Goal: Obtain resource: Download file/media

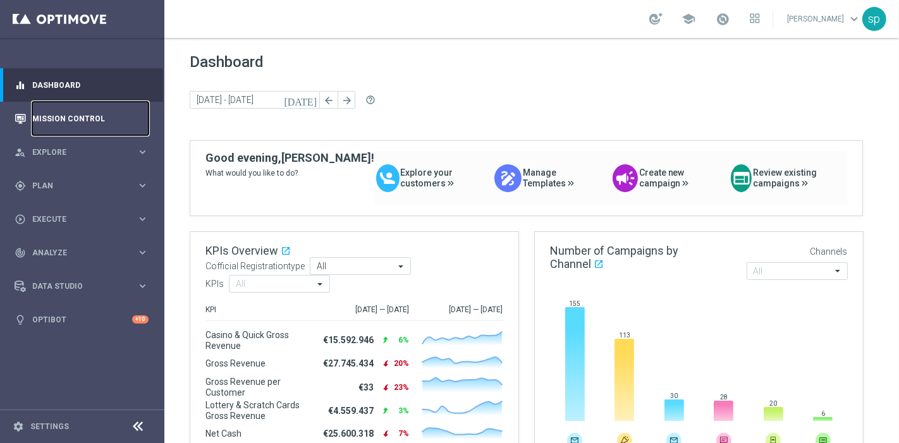
click at [89, 118] on link "Mission Control" at bounding box center [90, 119] width 116 height 34
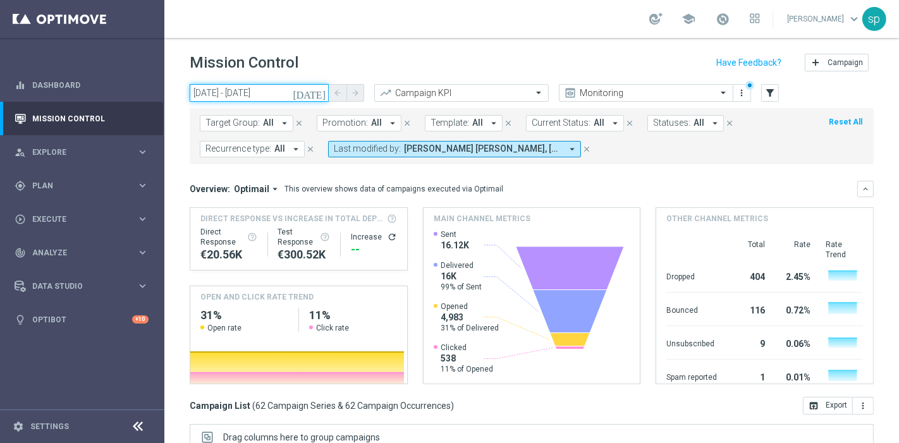
click at [252, 84] on input "10 Sep 2025 - 10 Sep 2025" at bounding box center [259, 93] width 139 height 18
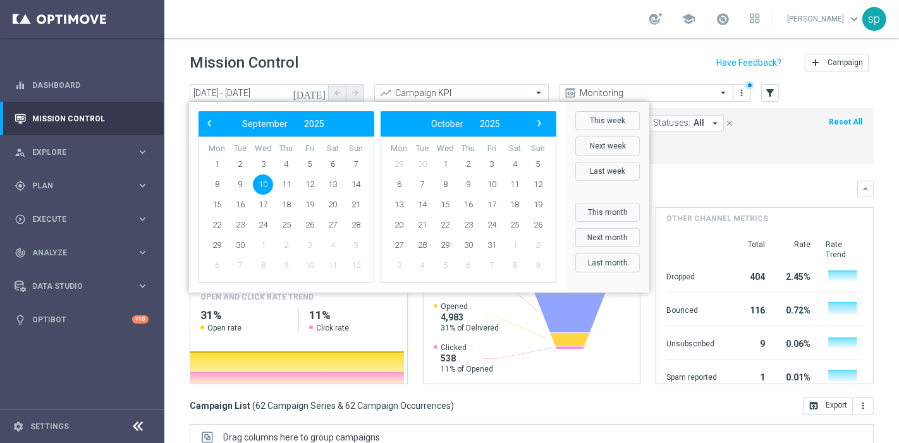
click at [275, 158] on td "4" at bounding box center [286, 164] width 23 height 20
click at [262, 165] on span "3" at bounding box center [263, 164] width 20 height 20
type input "03 Sep 2025 - 03 Sep 2025"
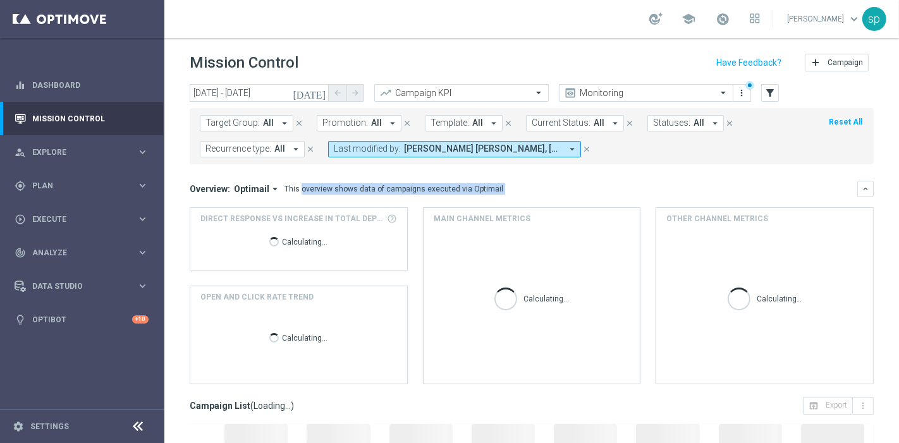
click at [262, 165] on mini-dashboard "Overview: Optimail arrow_drop_down This overview shows data of campaigns execut…" at bounding box center [532, 280] width 684 height 233
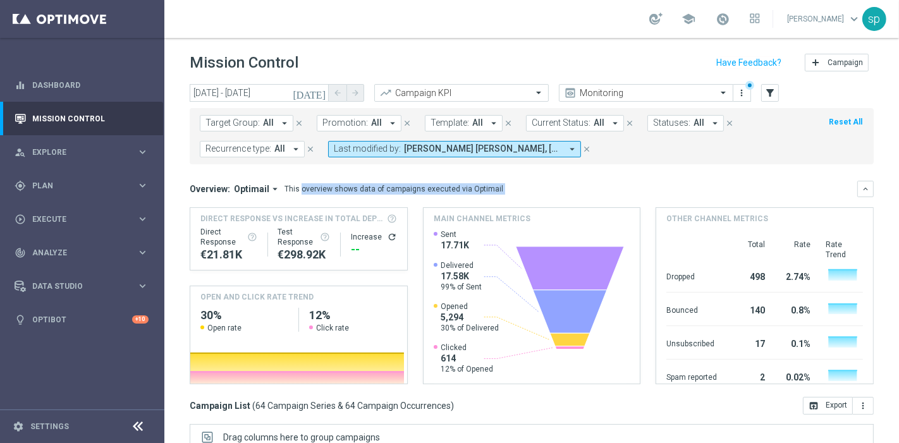
click at [360, 122] on span "Promotion:" at bounding box center [346, 123] width 46 height 11
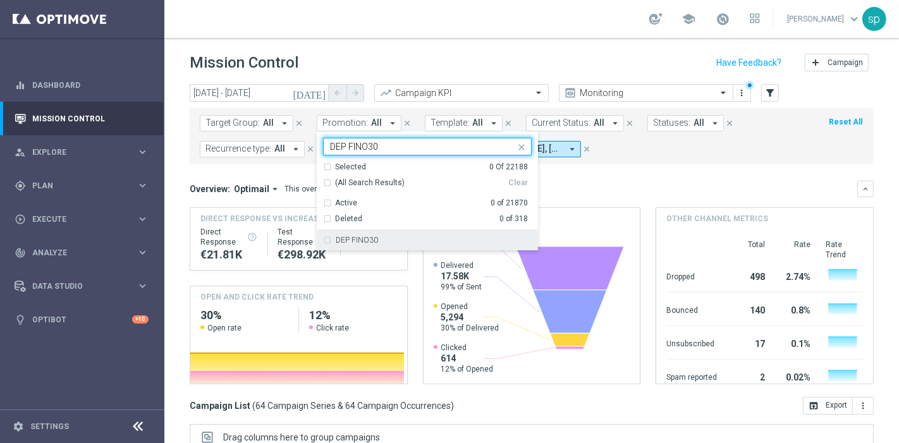
click at [412, 240] on div "DEP FINO30" at bounding box center [434, 241] width 196 height 8
type input "DEP FINO30"
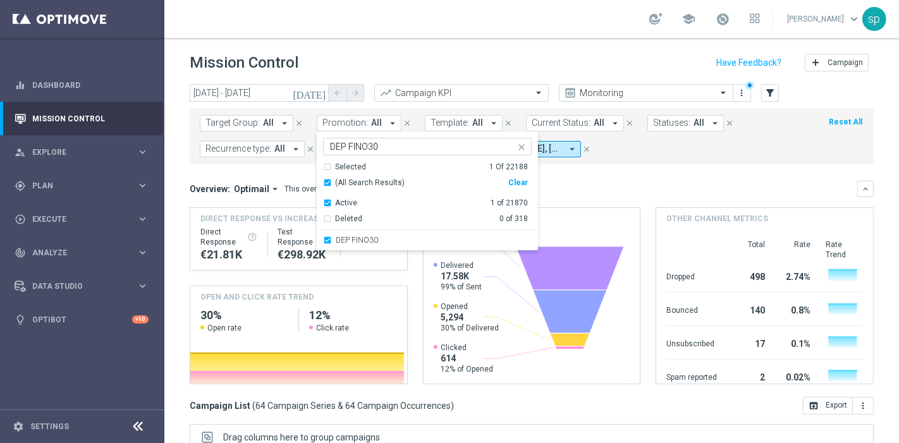
click at [633, 158] on div "Target Group: All arrow_drop_down close Promotion: All arrow_drop_down DEP FINO…" at bounding box center [532, 136] width 684 height 56
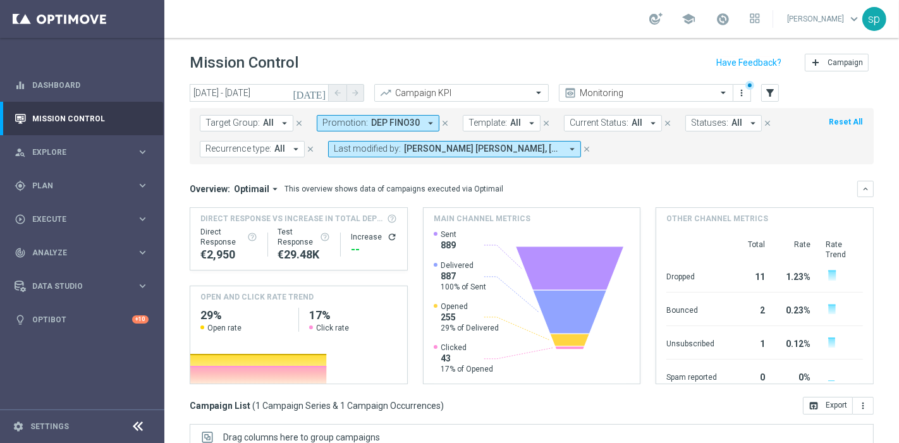
scroll to position [213, 0]
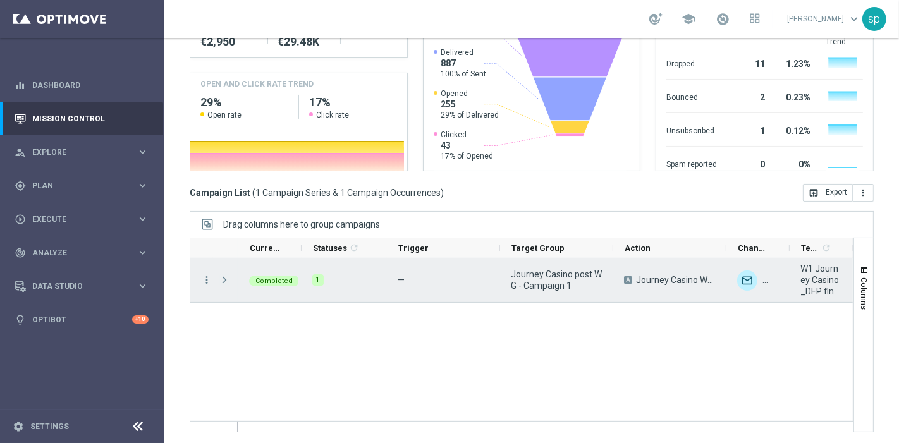
click at [219, 275] on span "Press SPACE to select this row." at bounding box center [224, 280] width 11 height 10
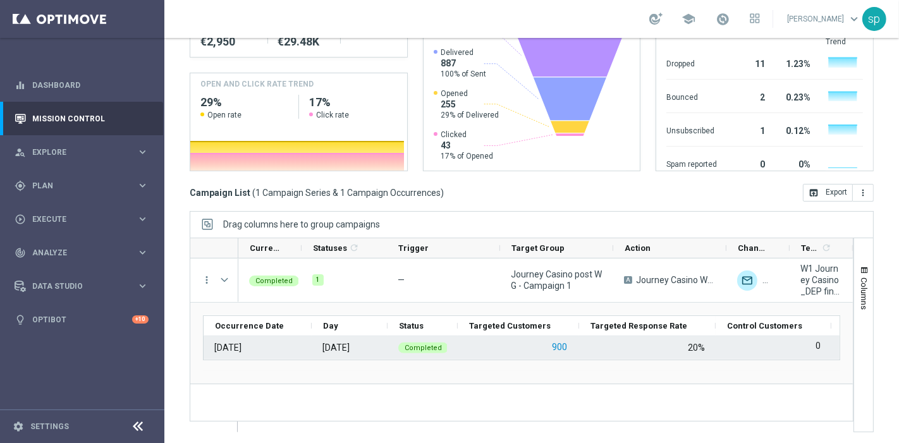
click at [557, 346] on button "900" at bounding box center [560, 348] width 18 height 16
click at [565, 343] on button "900" at bounding box center [560, 348] width 18 height 16
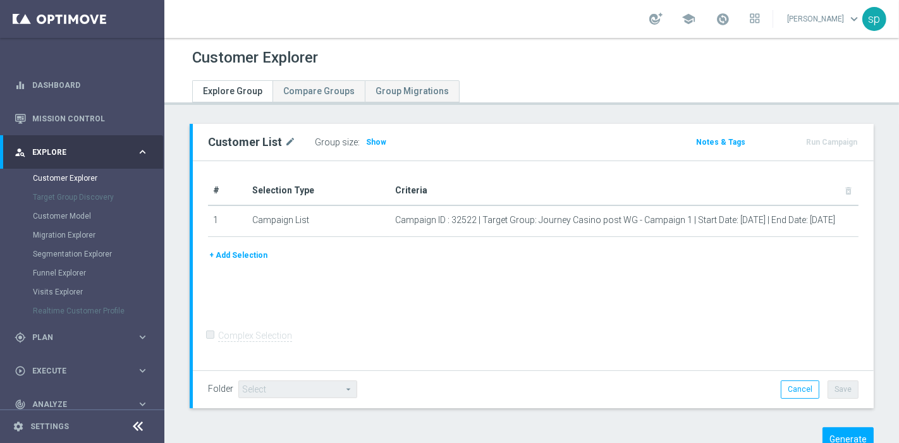
scroll to position [39, 0]
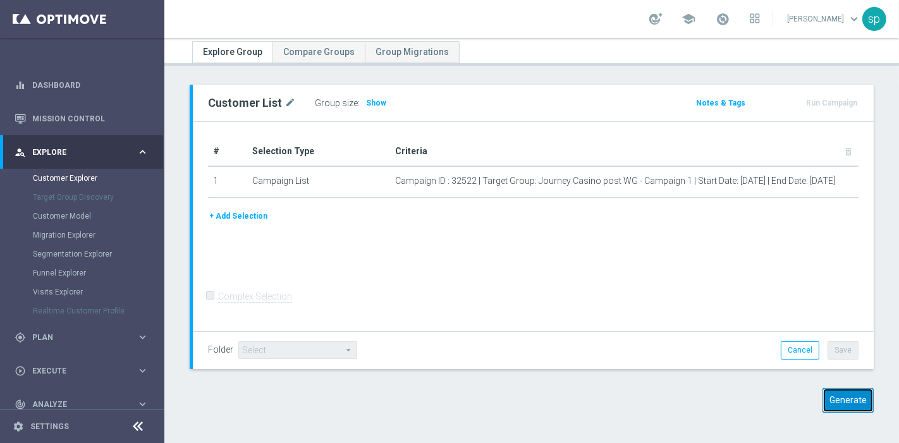
click at [823, 411] on button "Generate" at bounding box center [848, 400] width 51 height 25
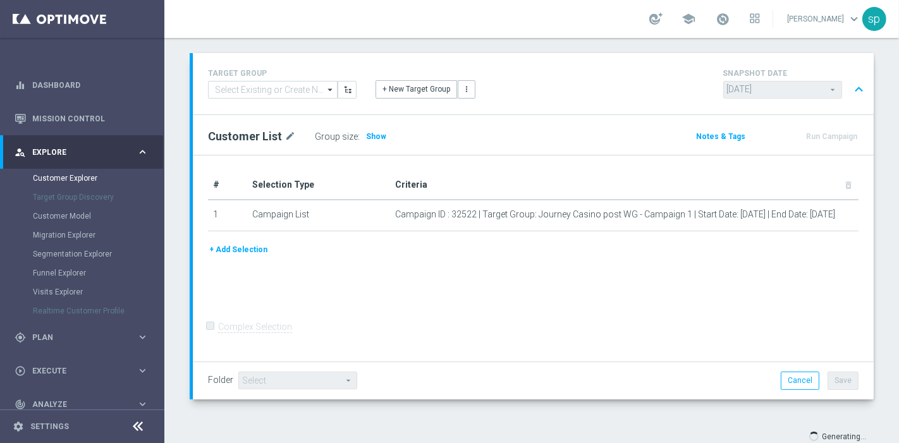
scroll to position [106, 0]
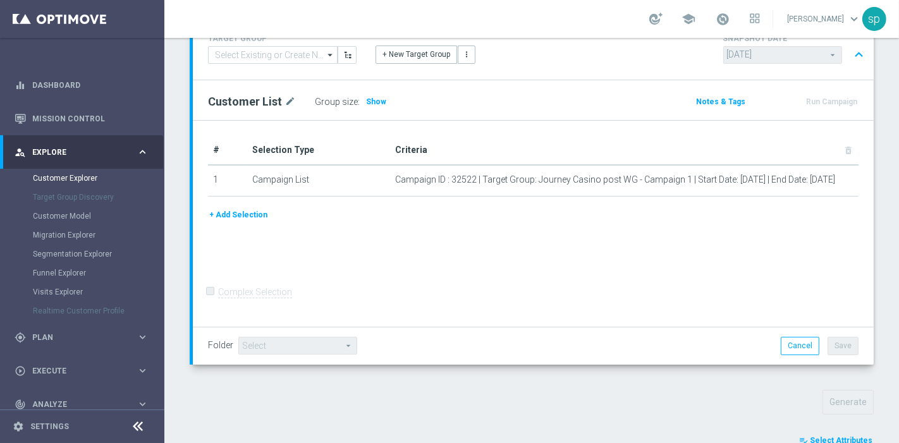
click at [838, 434] on button "playlist_add_check Select Attributes" at bounding box center [836, 441] width 76 height 14
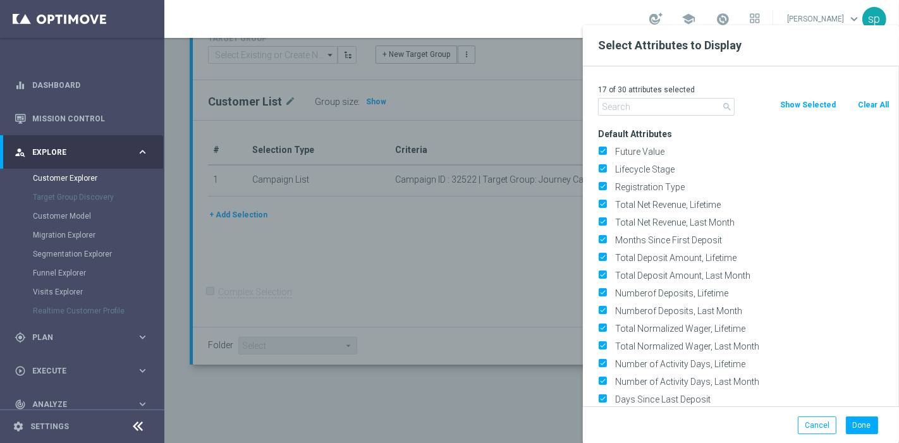
click at [875, 100] on button "Clear All" at bounding box center [874, 105] width 34 height 14
checkbox input "false"
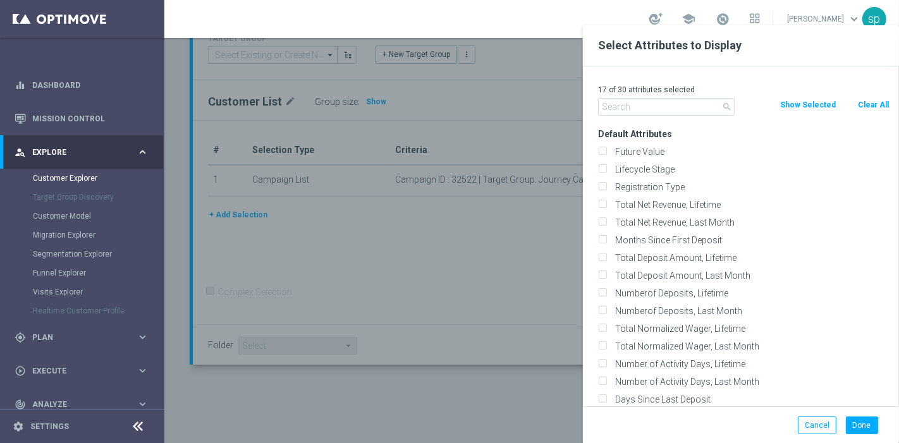
checkbox input "false"
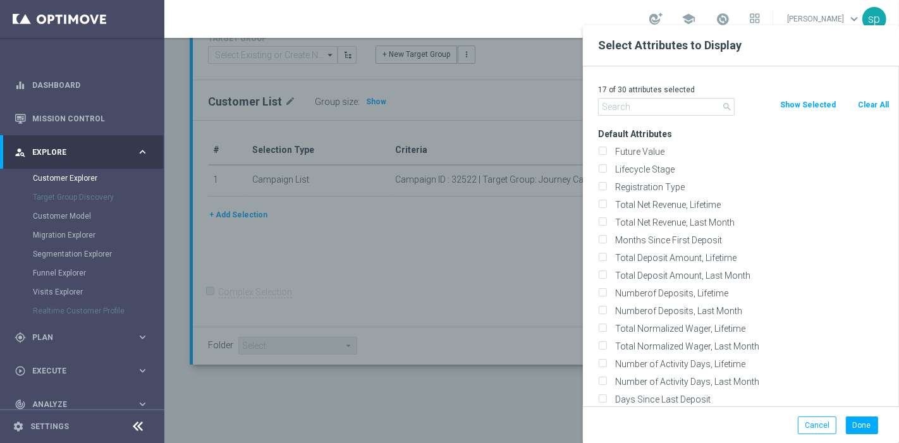
checkbox input "false"
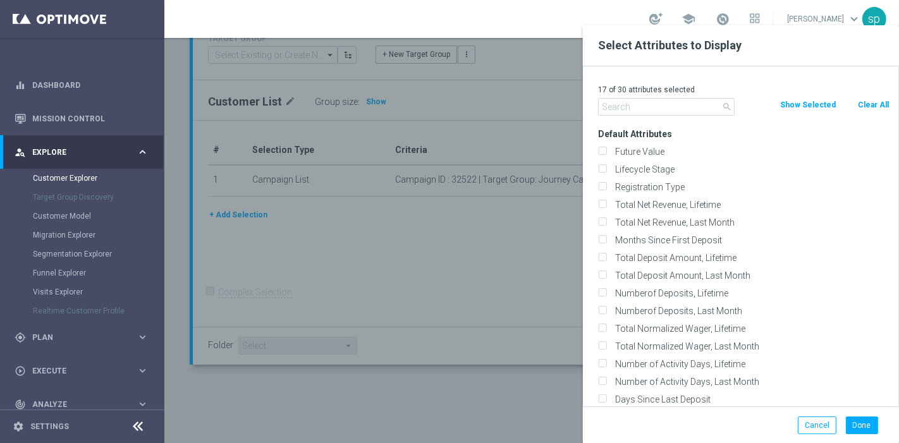
checkbox input "false"
click at [668, 115] on input "text" at bounding box center [666, 107] width 137 height 18
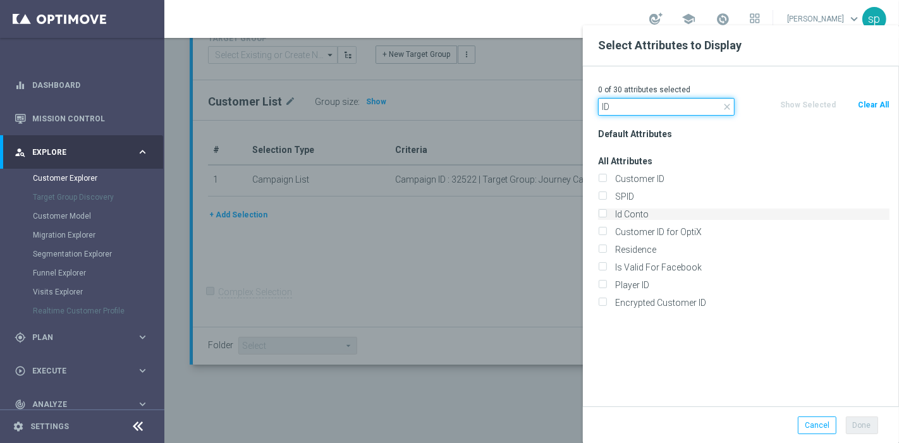
type input "ID"
click at [680, 215] on label "Id Conto" at bounding box center [750, 214] width 279 height 11
click at [607, 215] on input "Id Conto" at bounding box center [602, 216] width 8 height 8
checkbox input "true"
click at [863, 428] on button "Done" at bounding box center [862, 426] width 32 height 18
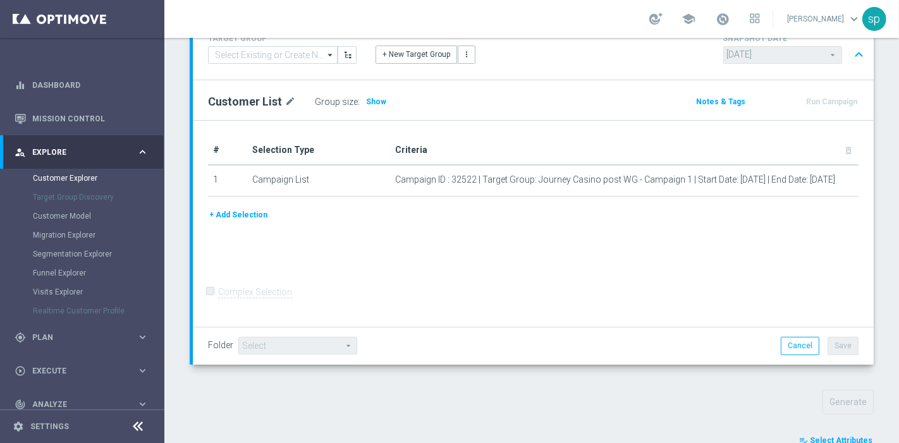
click at [899, 383] on div "Customer Explorer Explore Group Compare Groups Group Migrations TARGET GROUP ar…" at bounding box center [531, 240] width 735 height 405
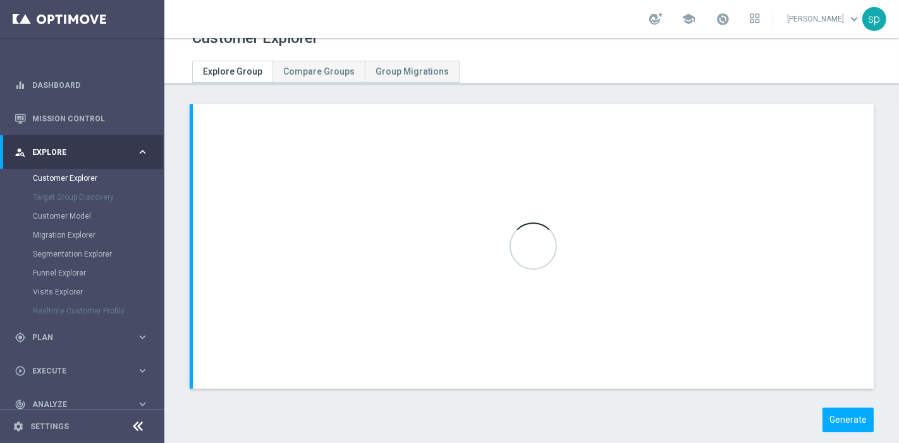
scroll to position [39, 0]
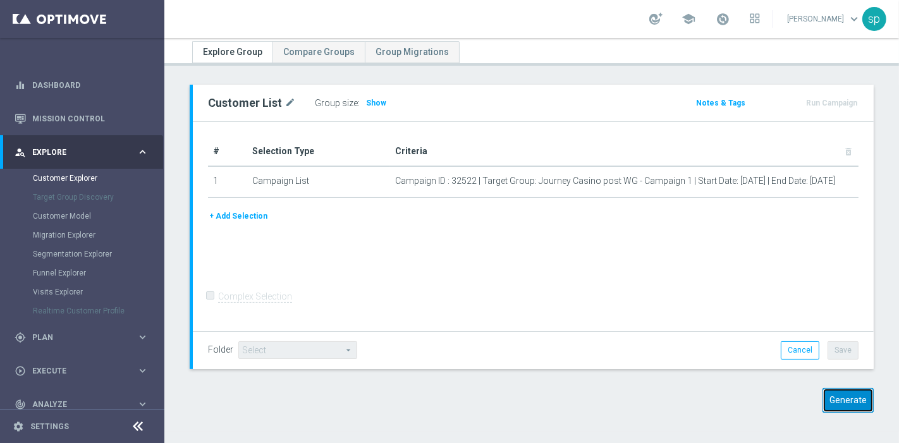
click at [828, 397] on button "Generate" at bounding box center [848, 400] width 51 height 25
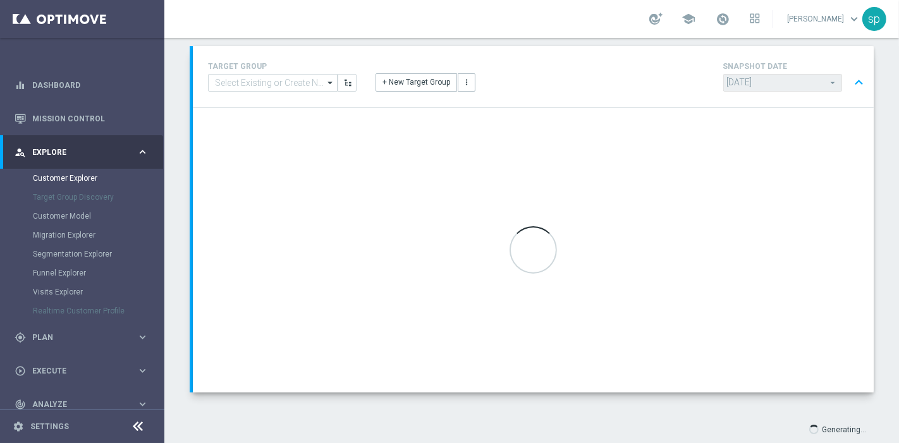
scroll to position [106, 0]
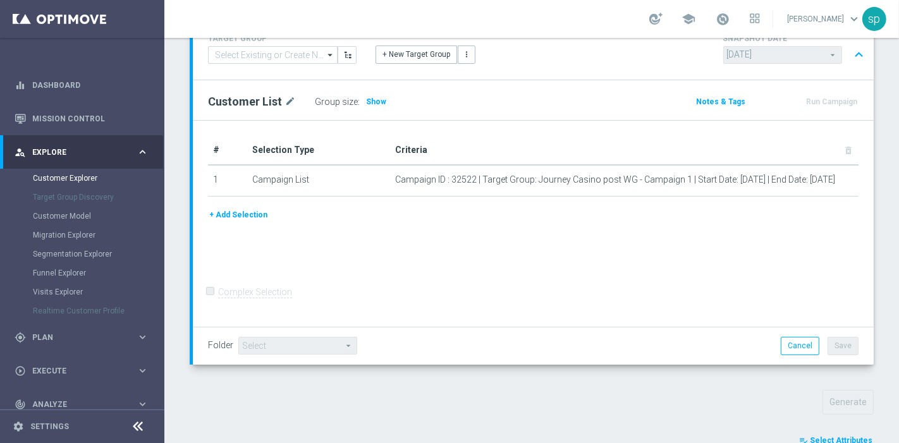
click at [847, 440] on span "Select Attributes" at bounding box center [841, 440] width 63 height 9
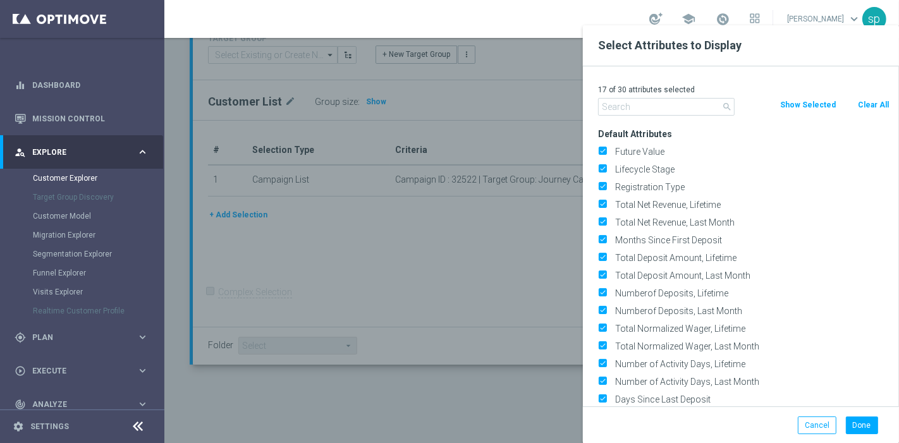
click at [868, 104] on button "Clear All" at bounding box center [874, 105] width 34 height 14
checkbox input "false"
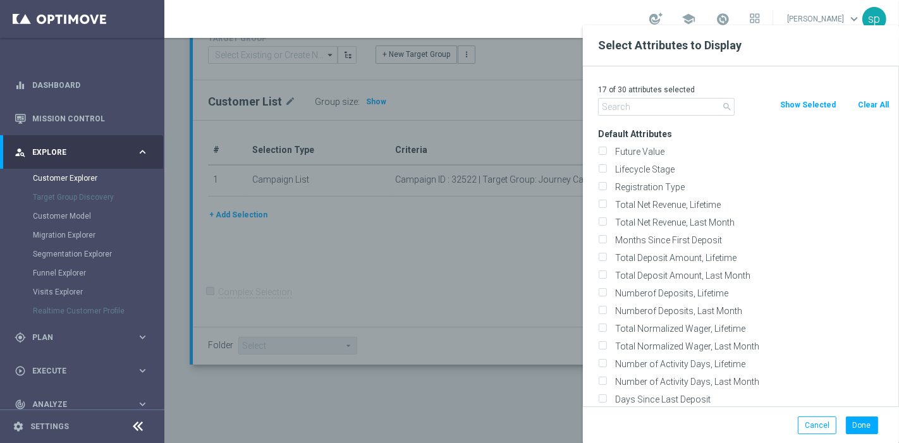
checkbox input "false"
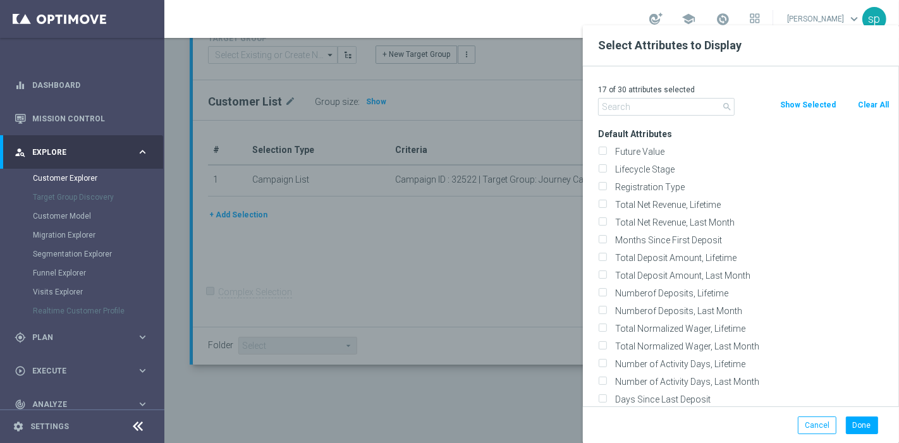
checkbox input "false"
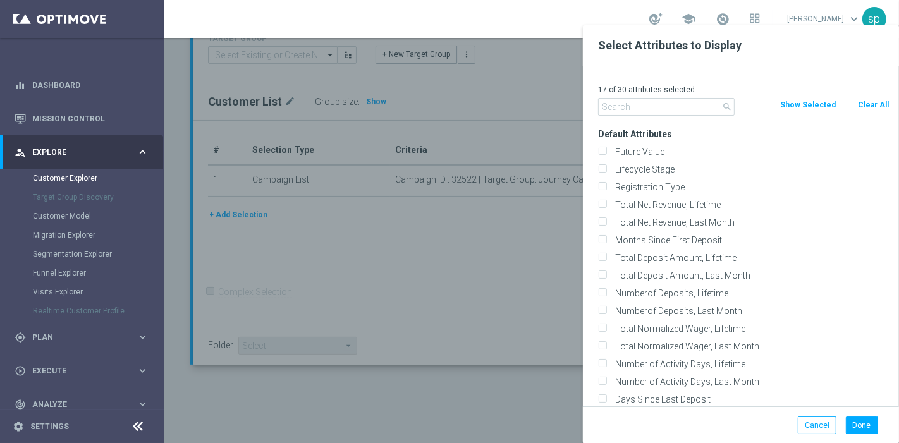
checkbox input "false"
click at [648, 113] on input "text" at bounding box center [666, 107] width 137 height 18
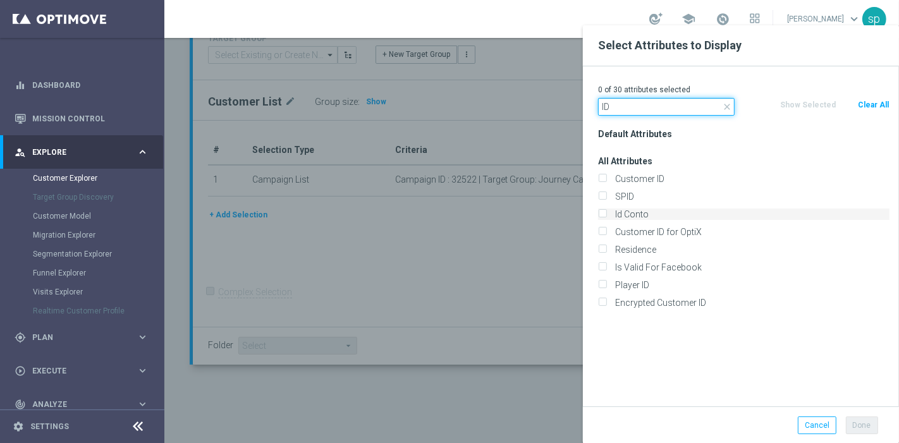
type input "ID"
click at [679, 219] on label "Id Conto" at bounding box center [750, 214] width 279 height 11
click at [607, 219] on input "Id Conto" at bounding box center [602, 216] width 8 height 8
checkbox input "true"
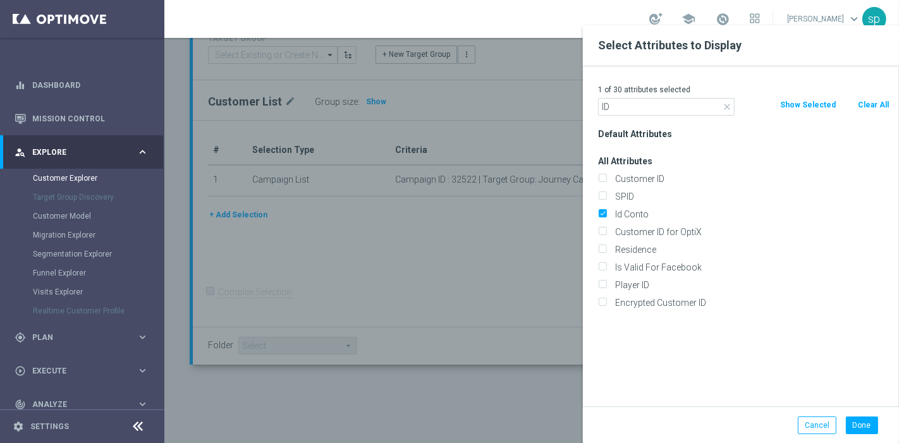
click at [868, 437] on div "Done Cancel" at bounding box center [741, 425] width 316 height 37
click at [863, 427] on button "Done" at bounding box center [862, 426] width 32 height 18
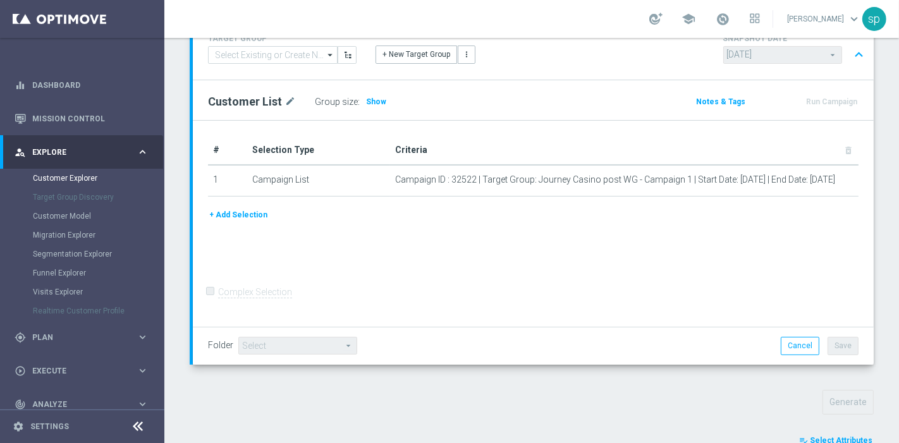
type input "Search"
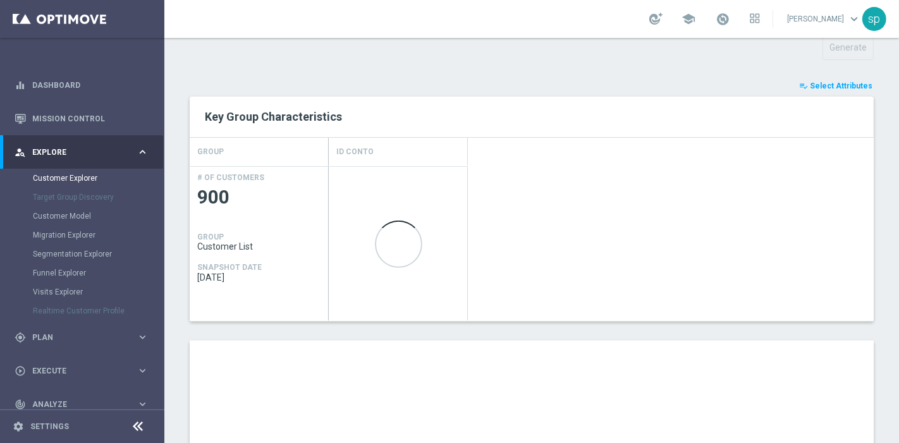
scroll to position [737, 0]
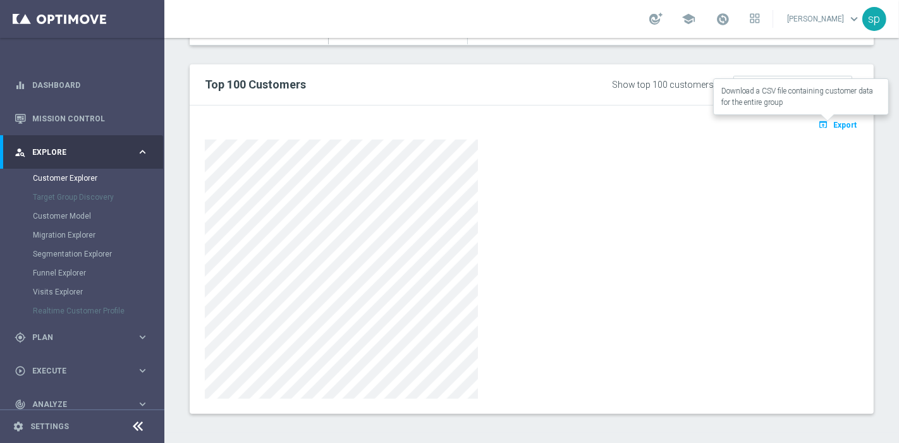
click at [834, 121] on span "Export" at bounding box center [845, 125] width 23 height 9
